Goal: Find specific page/section: Find specific page/section

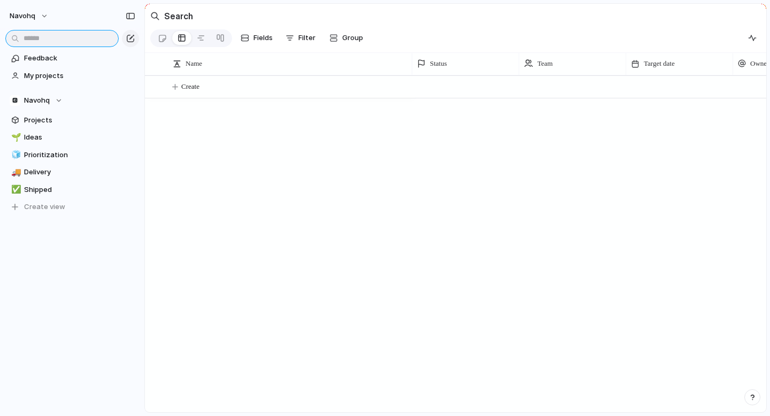
click at [96, 43] on input "text" at bounding box center [61, 38] width 113 height 17
click at [99, 20] on div "navohq" at bounding box center [72, 14] width 144 height 28
click at [351, 33] on span "Group" at bounding box center [352, 38] width 21 height 11
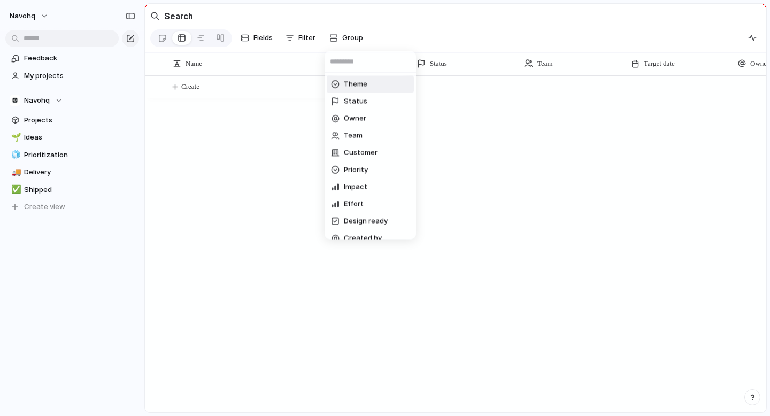
click at [306, 37] on div "Theme Status Owner Team Customer Priority Impact Effort Design ready Created by" at bounding box center [385, 208] width 770 height 416
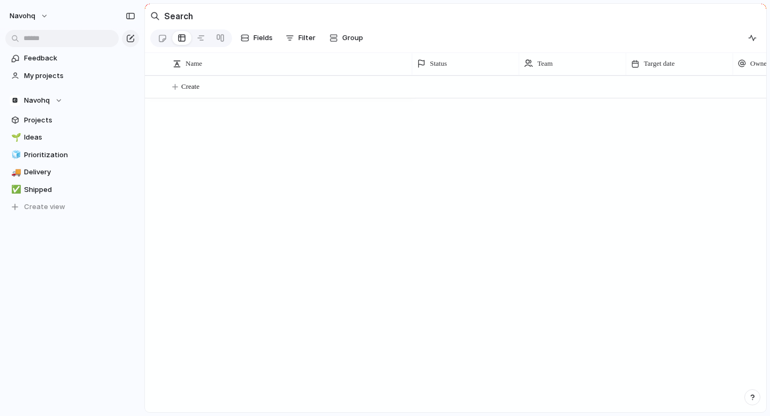
click at [306, 37] on span "Filter" at bounding box center [306, 38] width 17 height 11
click at [306, 37] on div "Theme Description Status Start date Target date Owner Team Customer Priority Im…" at bounding box center [385, 208] width 770 height 416
click at [296, 51] on section "Fields Filter Group Zoom Collapse" at bounding box center [455, 40] width 621 height 26
click at [296, 43] on button "Filter" at bounding box center [300, 37] width 38 height 17
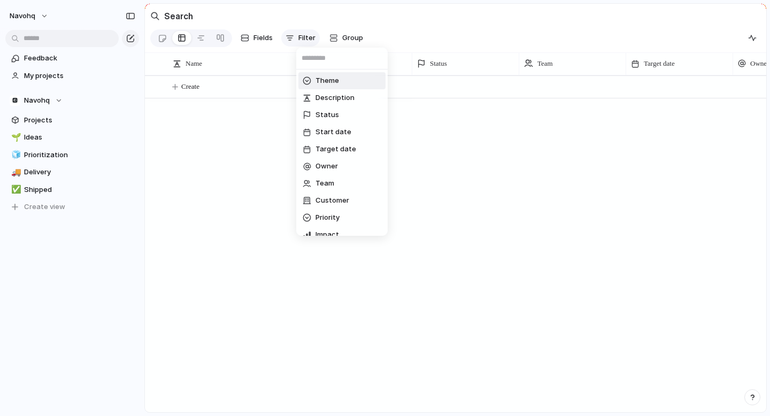
click at [296, 43] on div "Theme Description Status Start date Target date Owner Team Customer Priority Im…" at bounding box center [385, 208] width 770 height 416
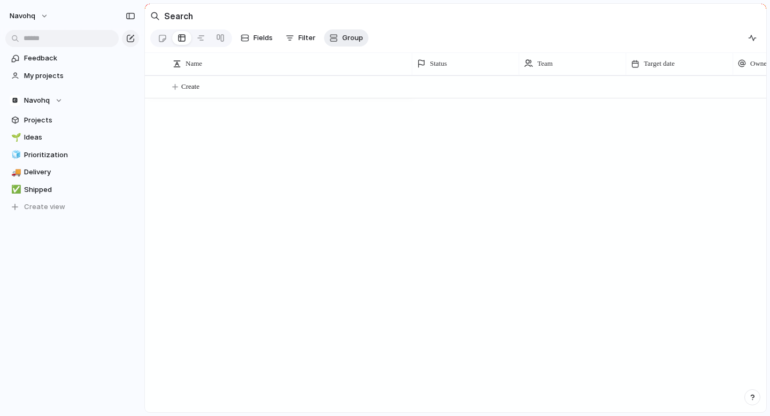
click at [353, 40] on span "Group" at bounding box center [352, 38] width 21 height 11
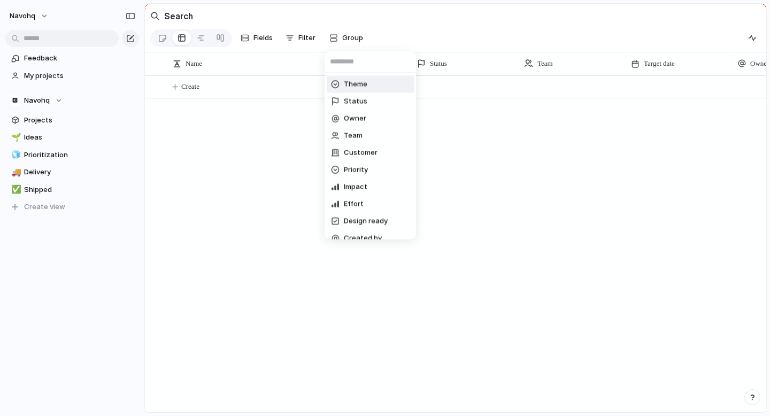
click at [387, 21] on div "Theme Status Owner Team Customer Priority Impact Effort Design ready Created by" at bounding box center [385, 208] width 770 height 416
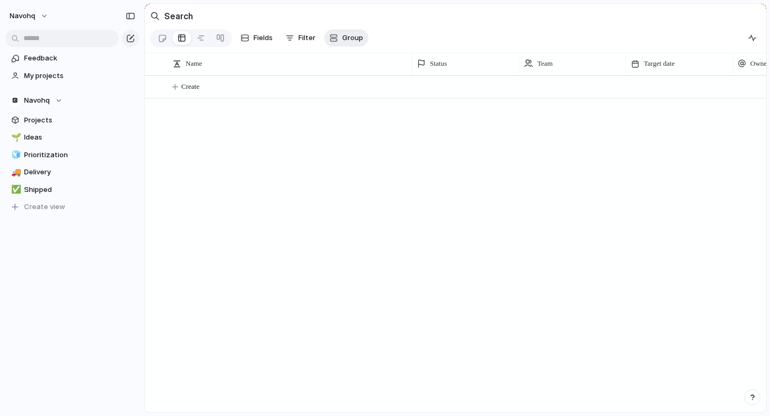
click at [348, 37] on span "Group" at bounding box center [352, 38] width 21 height 11
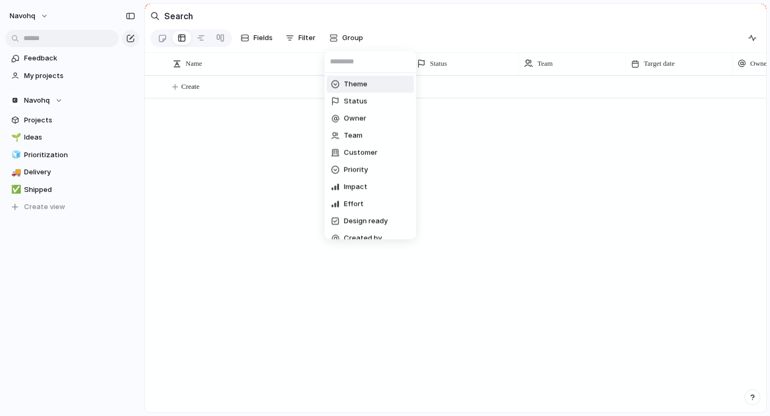
click at [313, 37] on div "Theme Status Owner Team Customer Priority Impact Effort Design ready Created by" at bounding box center [385, 208] width 770 height 416
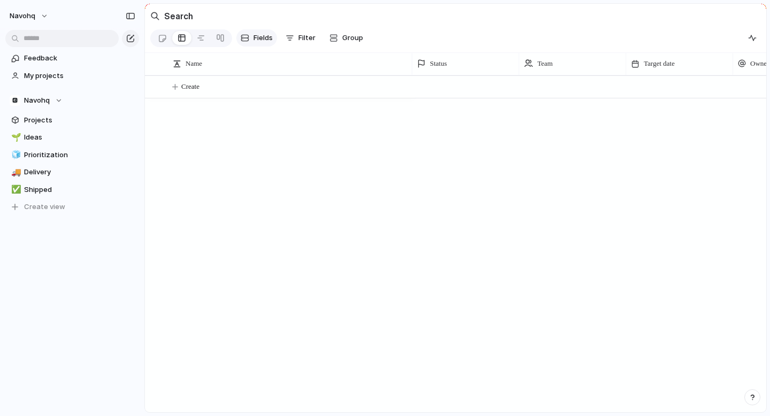
click at [256, 36] on span "Fields" at bounding box center [262, 38] width 19 height 11
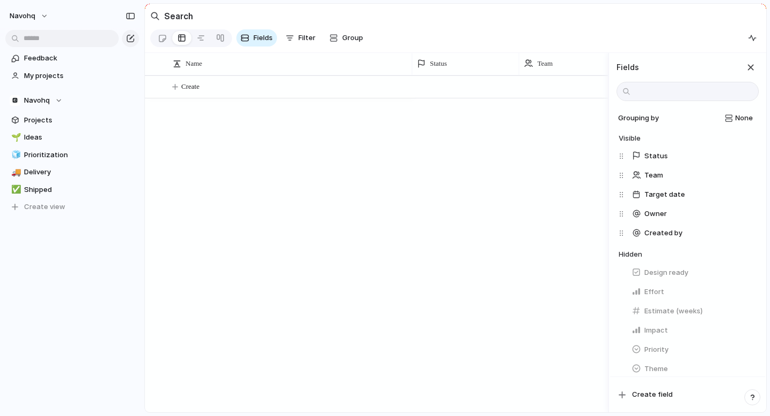
click at [296, 22] on section "Search" at bounding box center [455, 16] width 621 height 24
